Goal: Task Accomplishment & Management: Manage account settings

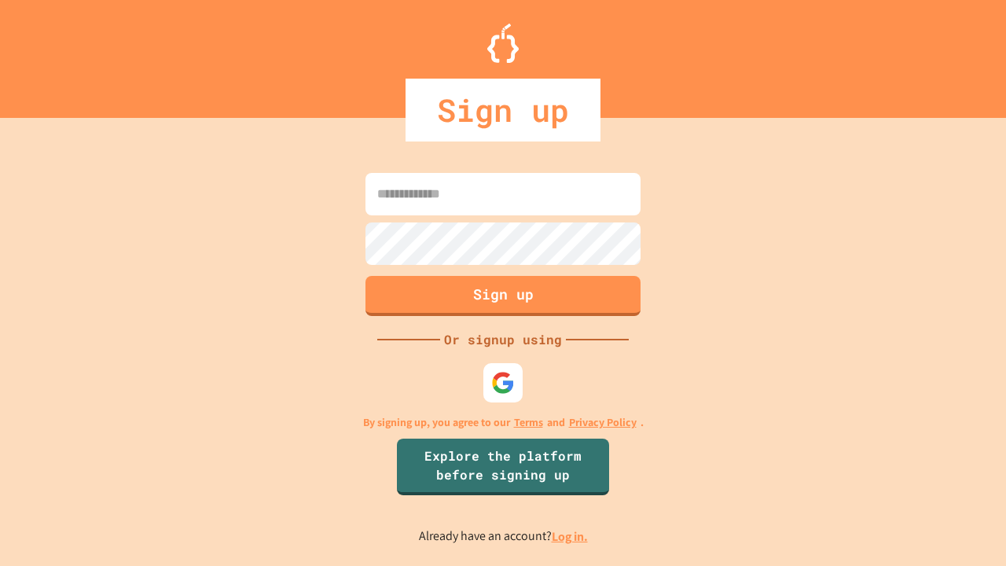
click at [571, 536] on link "Log in." at bounding box center [570, 536] width 36 height 17
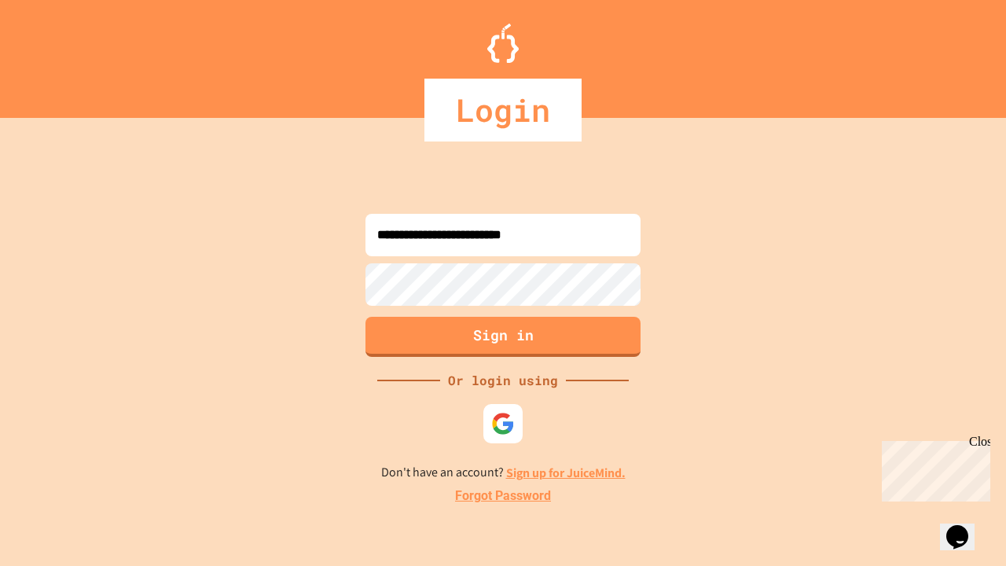
type input "**********"
